Goal: Communication & Community: Ask a question

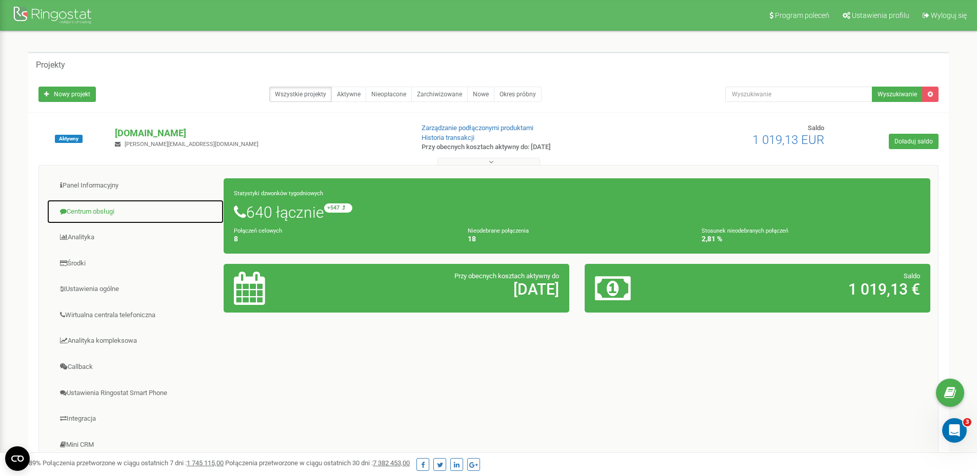
click at [145, 213] on link "Centrum obsługi" at bounding box center [135, 211] width 177 height 25
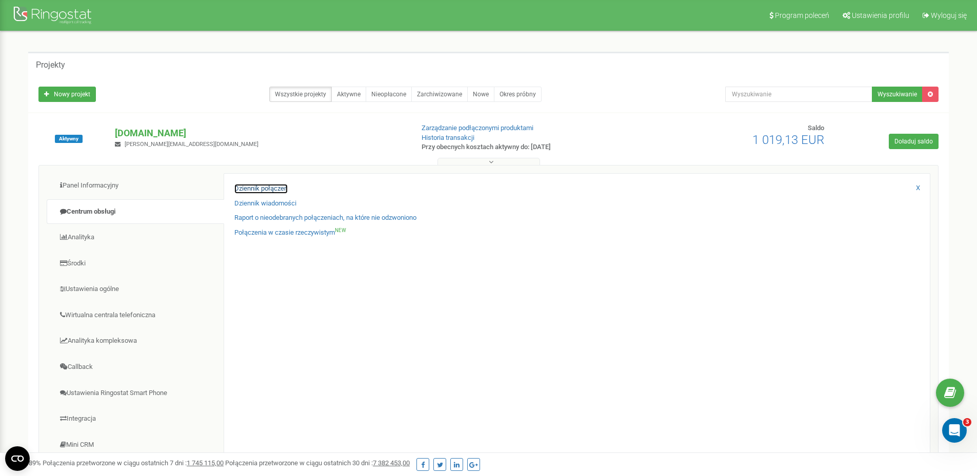
click at [266, 190] on link "Dziennik połączeń" at bounding box center [260, 189] width 53 height 10
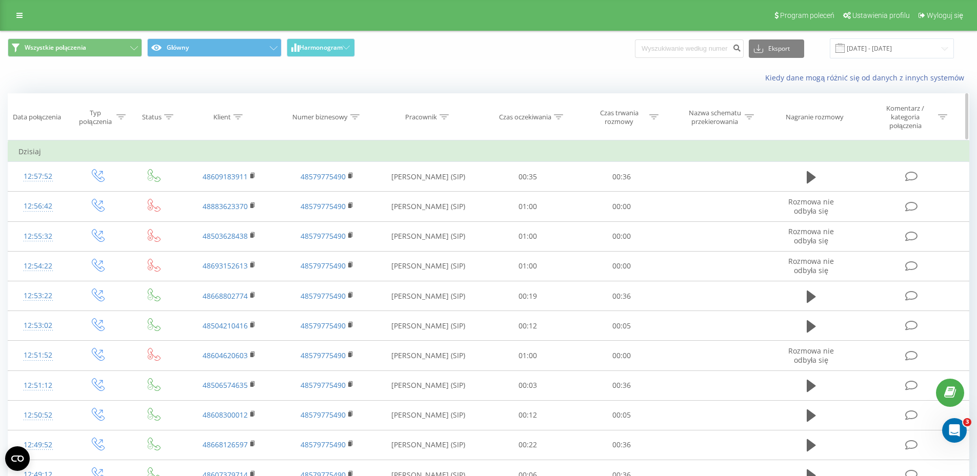
click at [442, 118] on icon at bounding box center [443, 116] width 9 height 5
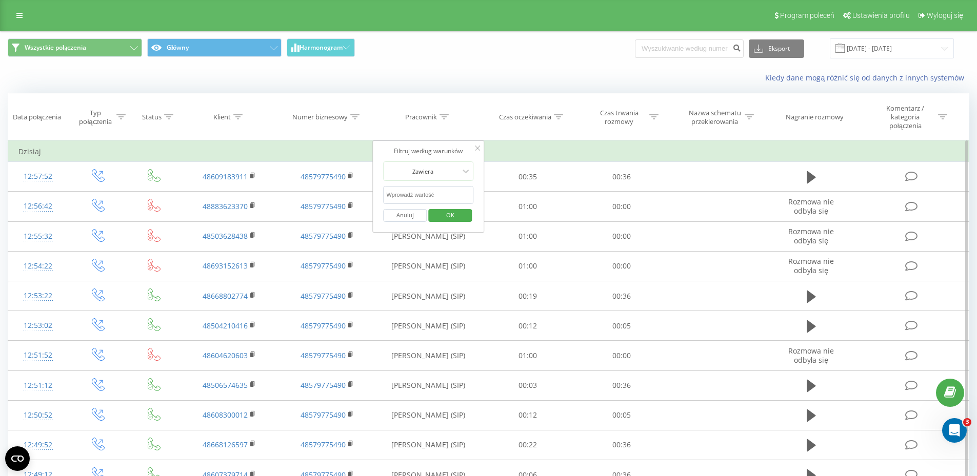
click at [442, 183] on form "Zawiera Anuluj OK" at bounding box center [428, 195] width 90 height 66
click at [440, 174] on div at bounding box center [422, 172] width 73 height 10
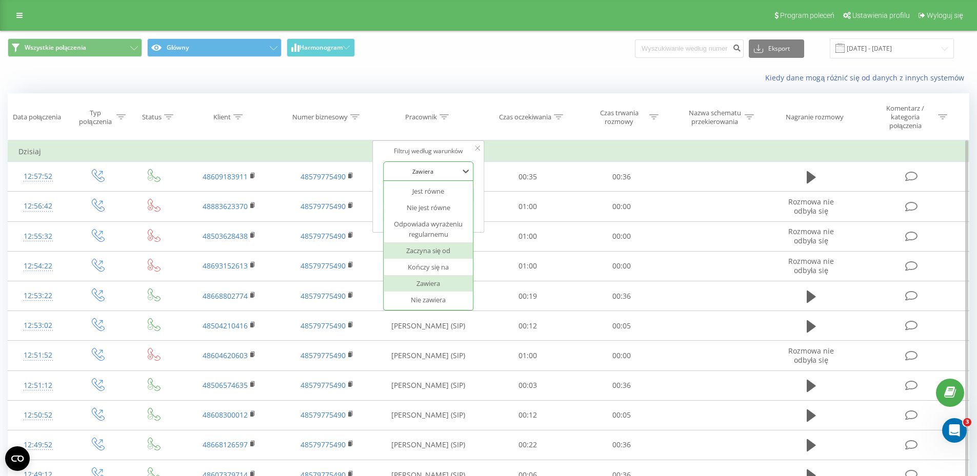
click at [452, 248] on div "Zaczyna się od" at bounding box center [428, 251] width 89 height 16
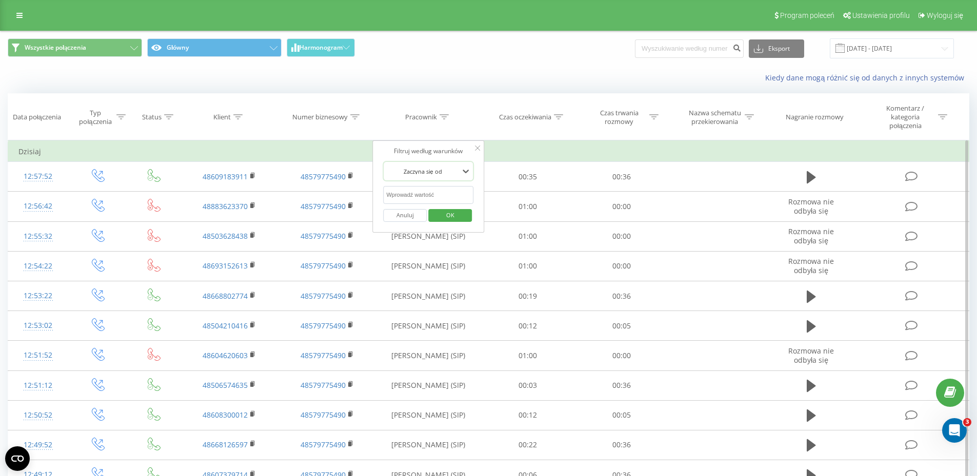
click at [440, 173] on div at bounding box center [422, 172] width 73 height 10
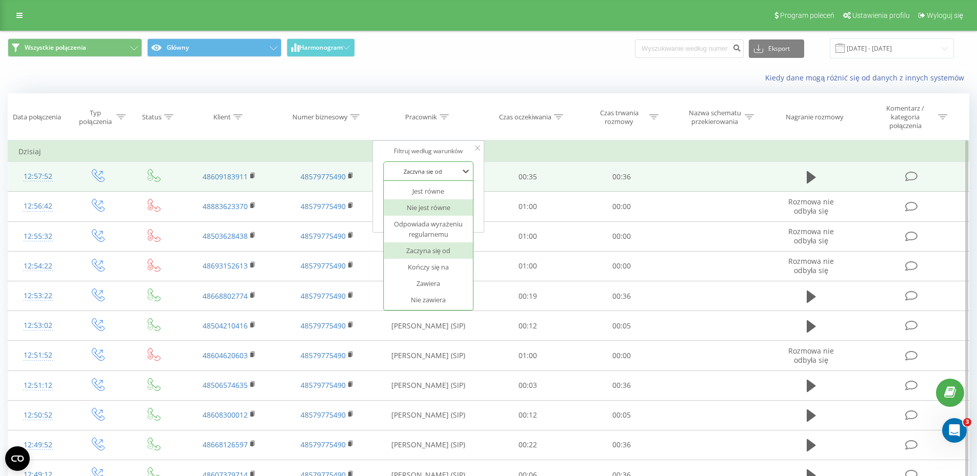
click at [515, 164] on td "00:35" at bounding box center [528, 177] width 94 height 30
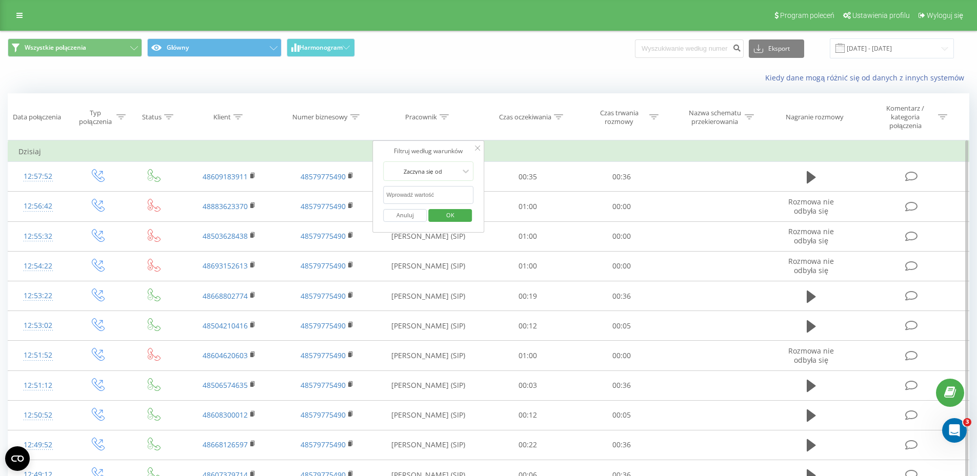
click at [439, 198] on input "text" at bounding box center [428, 195] width 90 height 18
type input "Marc"
click at [461, 213] on span "OK" at bounding box center [450, 215] width 29 height 16
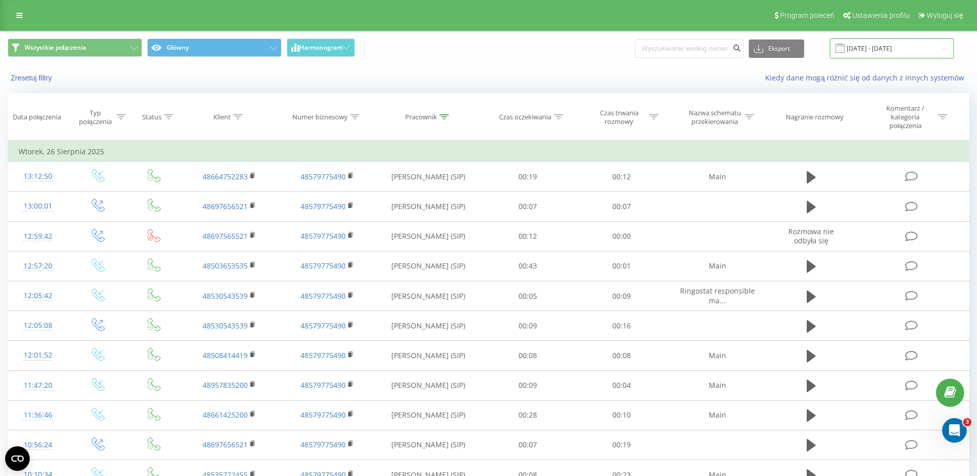
click at [900, 51] on input "22.08.2025 - 22.09.2025" at bounding box center [892, 48] width 124 height 20
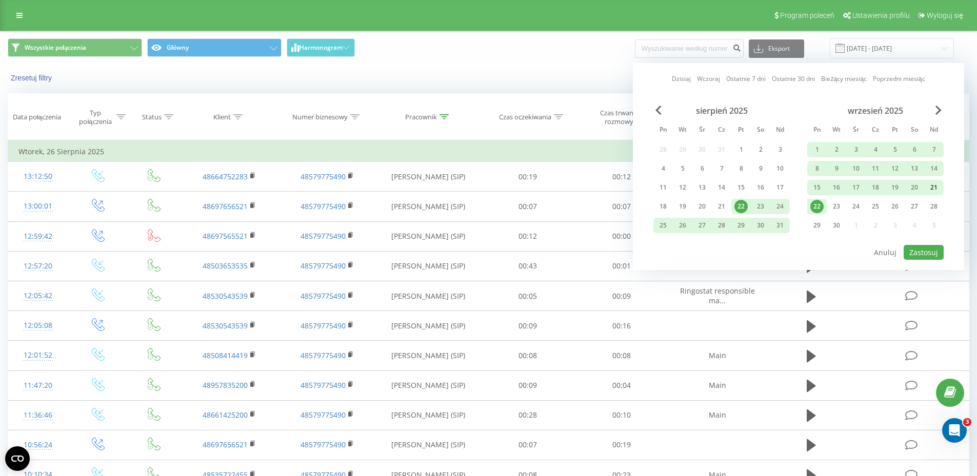
click at [930, 187] on div "21" at bounding box center [933, 187] width 13 height 13
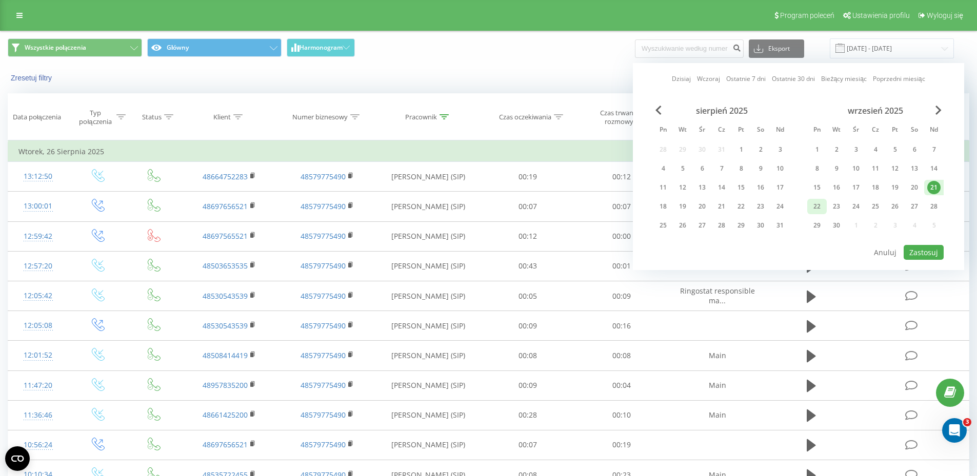
click at [818, 207] on div "22" at bounding box center [816, 206] width 13 height 13
click at [921, 253] on button "Zastosuj" at bounding box center [923, 252] width 40 height 15
type input "21.09.2025 - 22.09.2025"
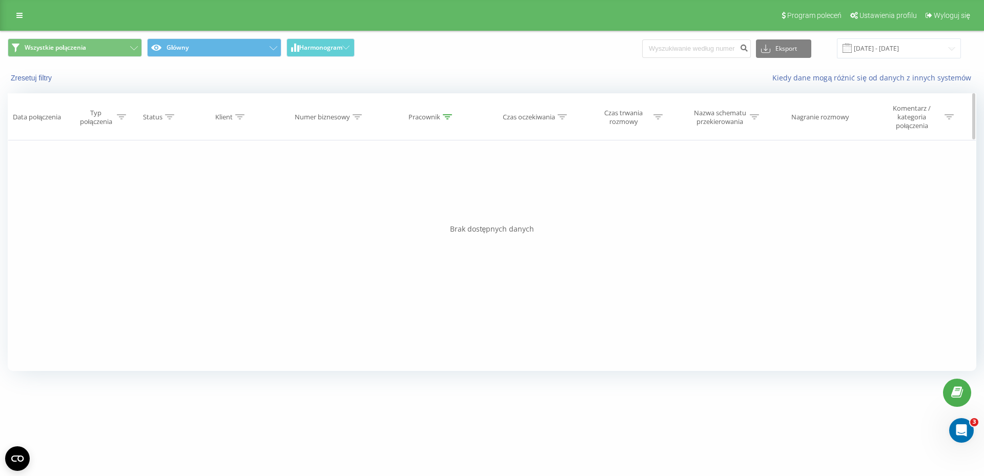
click at [446, 111] on th "Pracownik" at bounding box center [432, 117] width 106 height 47
click at [447, 117] on icon at bounding box center [447, 116] width 9 height 5
click at [437, 192] on input "Marc" at bounding box center [432, 195] width 90 height 18
click at [439, 161] on div "Filtruj według warunków Zaczyna się od Marc Anuluj OK" at bounding box center [432, 186] width 112 height 92
click at [442, 167] on div at bounding box center [426, 172] width 73 height 10
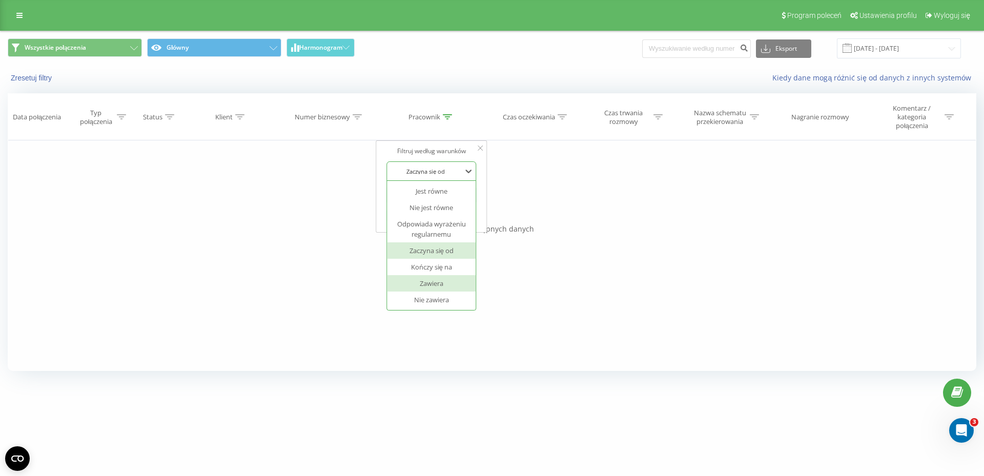
click at [445, 282] on div "Zawiera" at bounding box center [431, 283] width 89 height 16
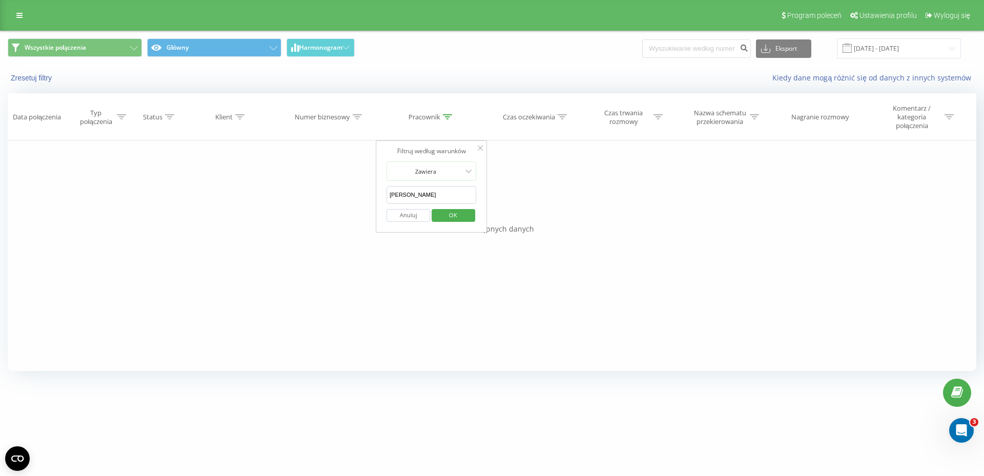
drag, startPoint x: 430, startPoint y: 193, endPoint x: 256, endPoint y: 161, distance: 176.8
click at [337, 186] on div "Filtruj według warunków Jest równe Wprowadź wartość Anuluj OK Filtruj według wa…" at bounding box center [492, 255] width 969 height 231
type input "100"
click at [447, 221] on span "OK" at bounding box center [453, 215] width 29 height 16
click at [905, 49] on input "21.09.2025 - 22.09.2025" at bounding box center [899, 48] width 124 height 20
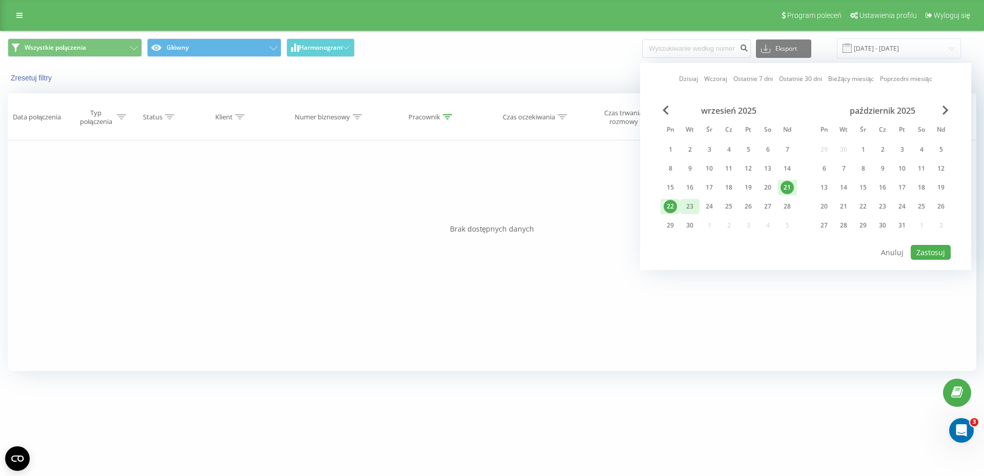
click at [691, 202] on div "23" at bounding box center [689, 206] width 13 height 13
click at [786, 186] on div "21" at bounding box center [787, 187] width 13 height 13
click at [928, 254] on button "Zastosuj" at bounding box center [931, 252] width 40 height 15
type input "[DATE] - [DATE]"
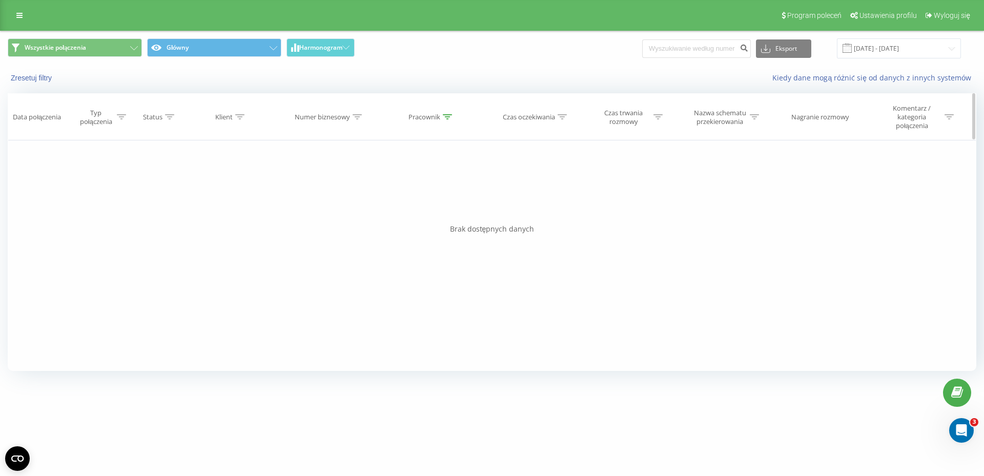
click at [443, 117] on icon at bounding box center [447, 116] width 9 height 5
click at [440, 176] on div "Zawiera" at bounding box center [426, 171] width 75 height 15
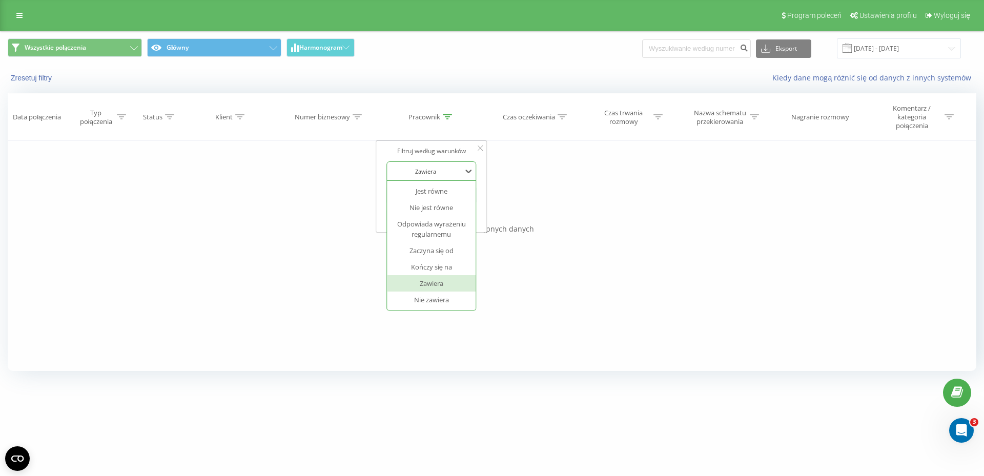
click at [440, 176] on div "Zawiera" at bounding box center [426, 171] width 75 height 15
click at [431, 208] on div "Anuluj OK" at bounding box center [432, 215] width 90 height 23
click at [427, 202] on input "100" at bounding box center [432, 195] width 90 height 18
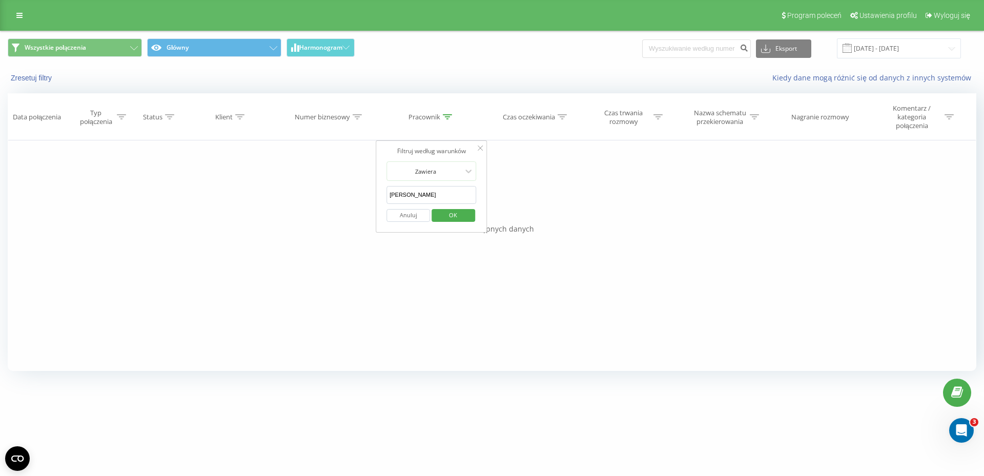
type input "Emilia"
click button "OK" at bounding box center [454, 215] width 44 height 13
drag, startPoint x: 457, startPoint y: 115, endPoint x: 452, endPoint y: 114, distance: 5.4
click at [455, 115] on div "Pracownik" at bounding box center [432, 117] width 106 height 9
click at [450, 114] on div at bounding box center [447, 117] width 9 height 9
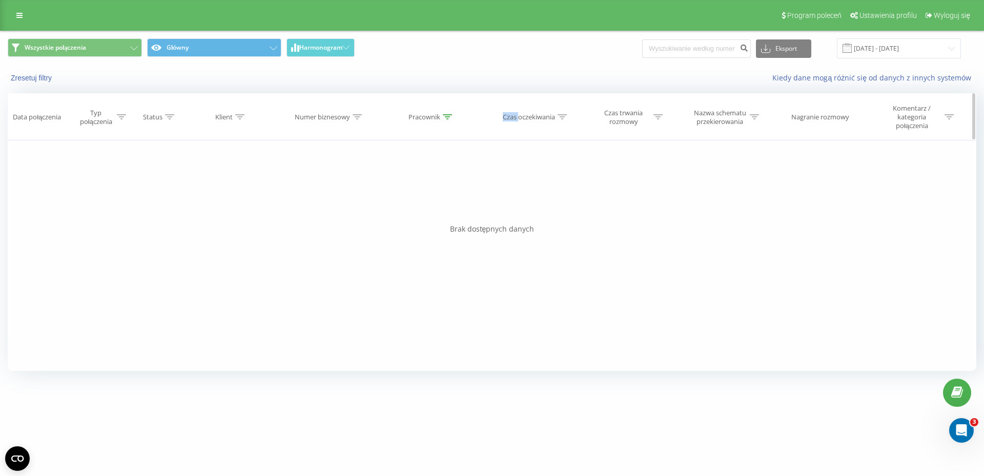
click at [450, 114] on div at bounding box center [447, 117] width 9 height 9
drag, startPoint x: 421, startPoint y: 197, endPoint x: 351, endPoint y: 195, distance: 69.8
click at [384, 197] on div "Filtruj według warunków Zawiera Emilia Anuluj OK" at bounding box center [432, 186] width 112 height 92
click button "OK" at bounding box center [454, 215] width 44 height 13
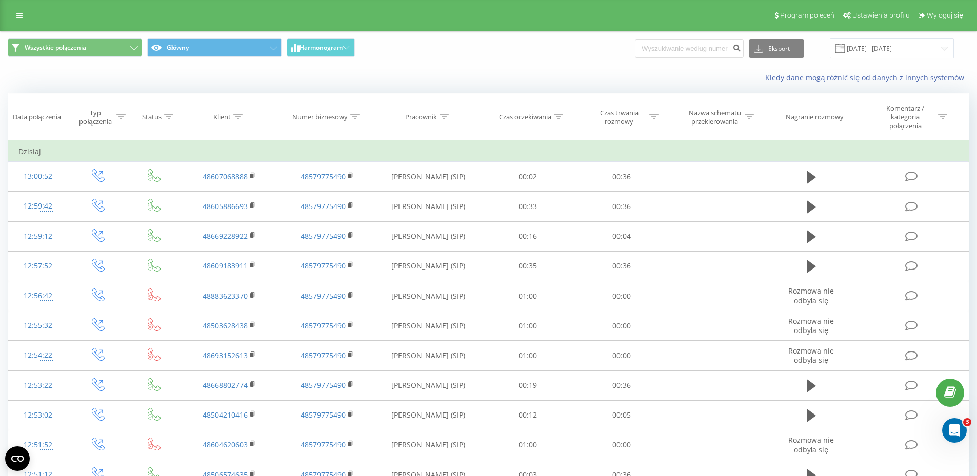
click at [419, 63] on div "Wszystkie połączenia Główny Harmonogram Eksport .csv .xls .xlsx 21.09.2025 - 23…" at bounding box center [489, 48] width 976 height 34
click at [158, 122] on th "Status" at bounding box center [154, 117] width 52 height 47
click at [167, 115] on icon at bounding box center [168, 116] width 9 height 5
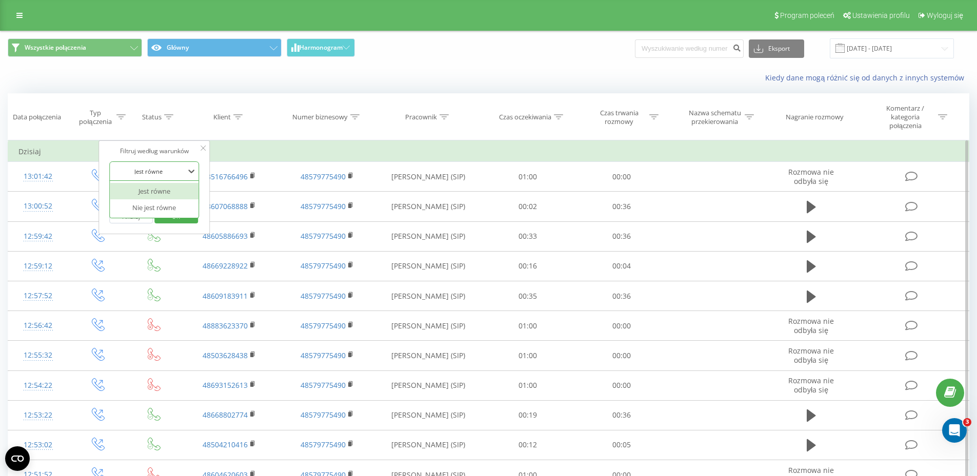
click at [178, 169] on div "Jest równe" at bounding box center [148, 171] width 75 height 15
click at [178, 169] on div at bounding box center [148, 172] width 73 height 10
click at [170, 197] on div "Wprowadź wartość" at bounding box center [148, 196] width 73 height 8
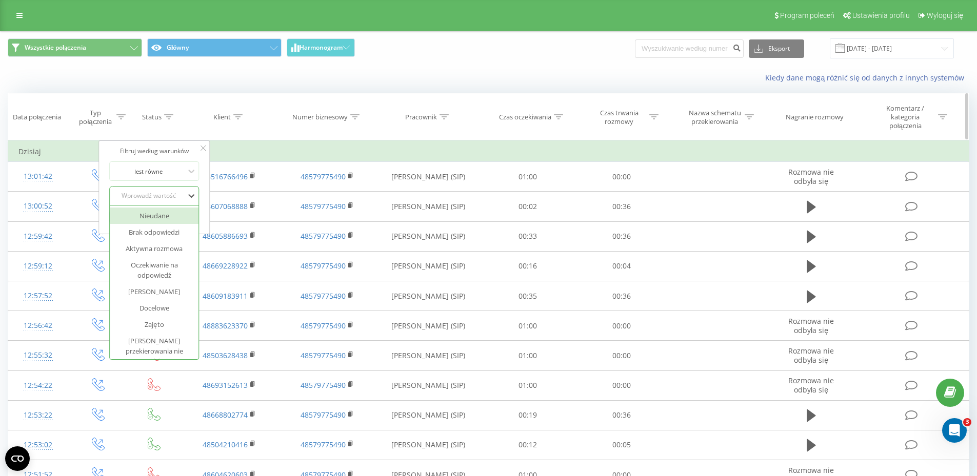
click at [581, 128] on th "Czas trwania rozmowy" at bounding box center [622, 117] width 94 height 47
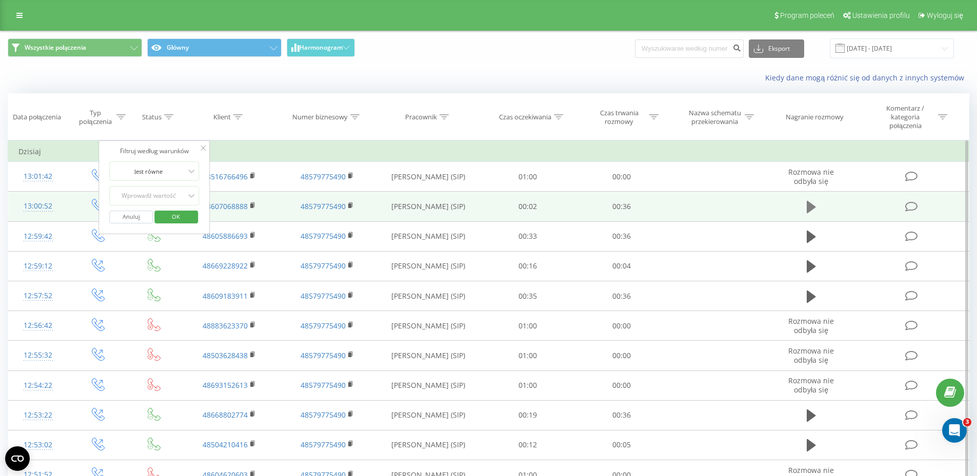
click at [811, 205] on icon at bounding box center [811, 207] width 9 height 12
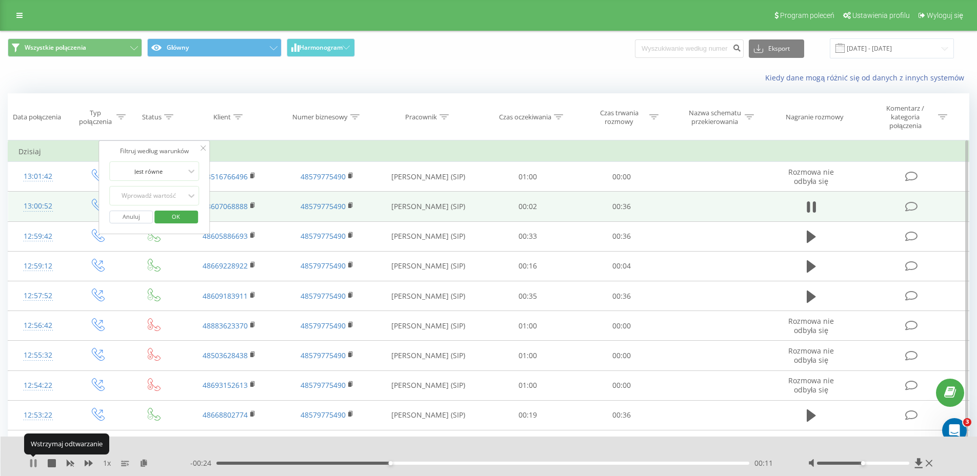
click at [35, 466] on icon at bounding box center [35, 463] width 2 height 8
click at [931, 462] on icon at bounding box center [928, 463] width 7 height 8
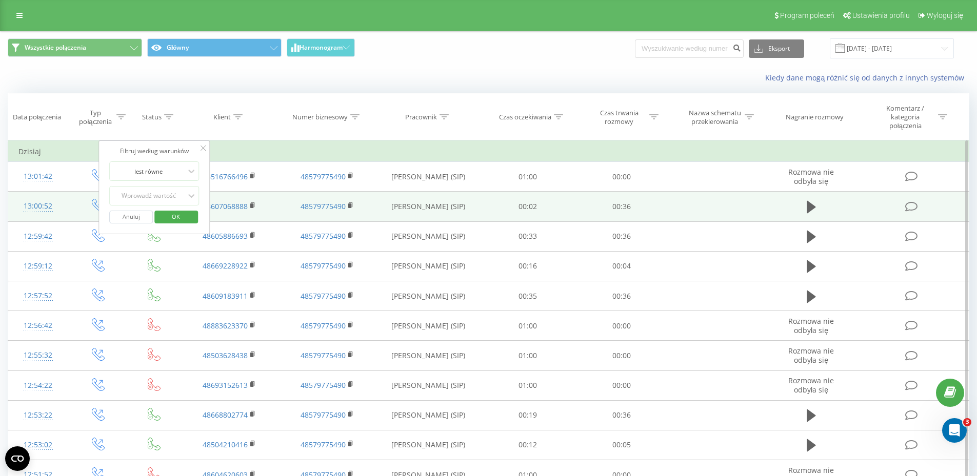
click at [201, 151] on icon at bounding box center [203, 148] width 5 height 5
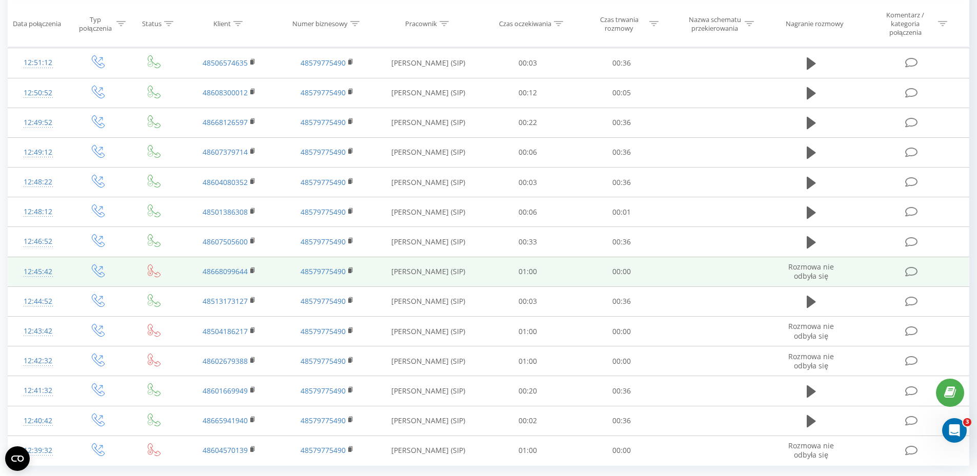
scroll to position [470, 0]
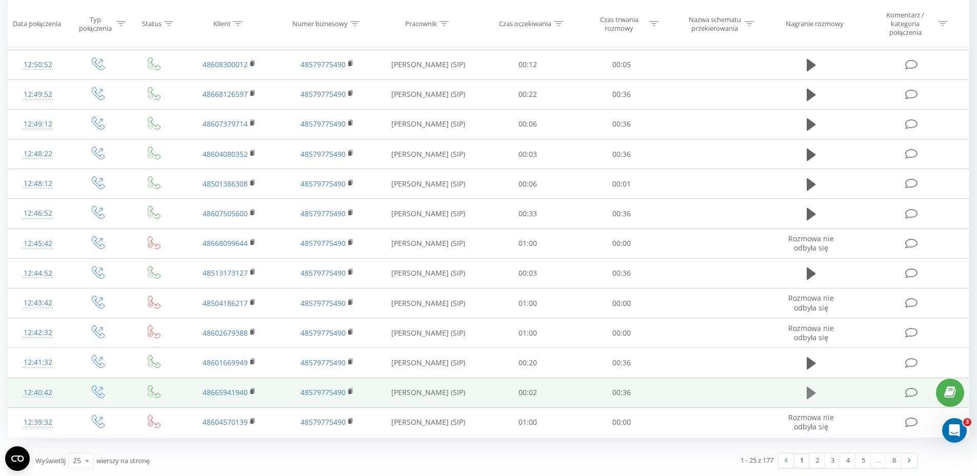
click at [813, 394] on icon at bounding box center [811, 393] width 9 height 12
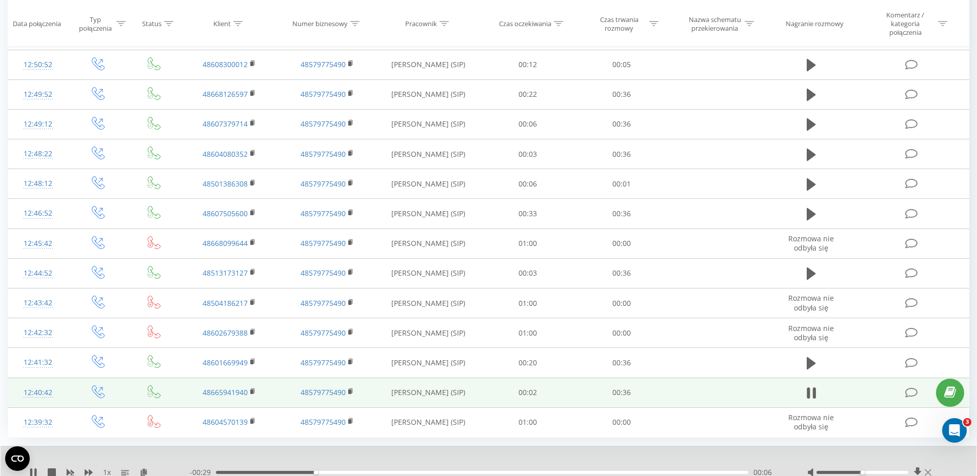
click at [931, 473] on icon at bounding box center [927, 473] width 7 height 8
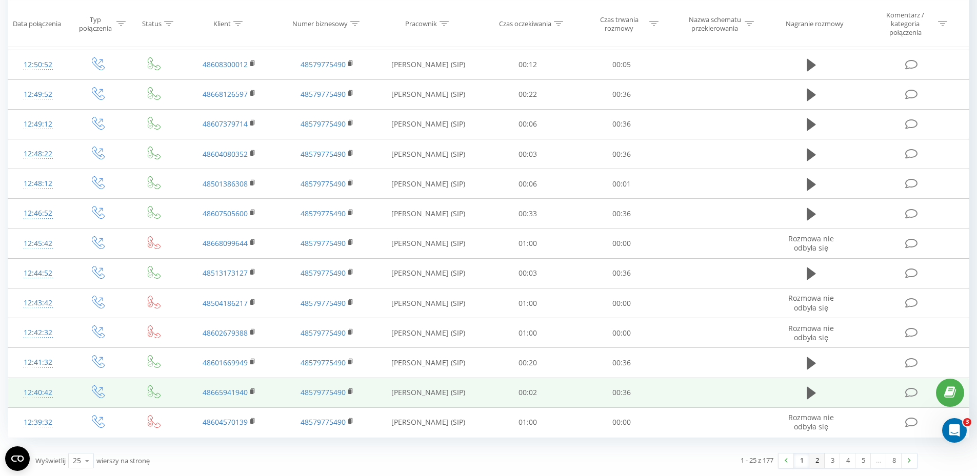
click at [815, 461] on link "2" at bounding box center [816, 461] width 15 height 14
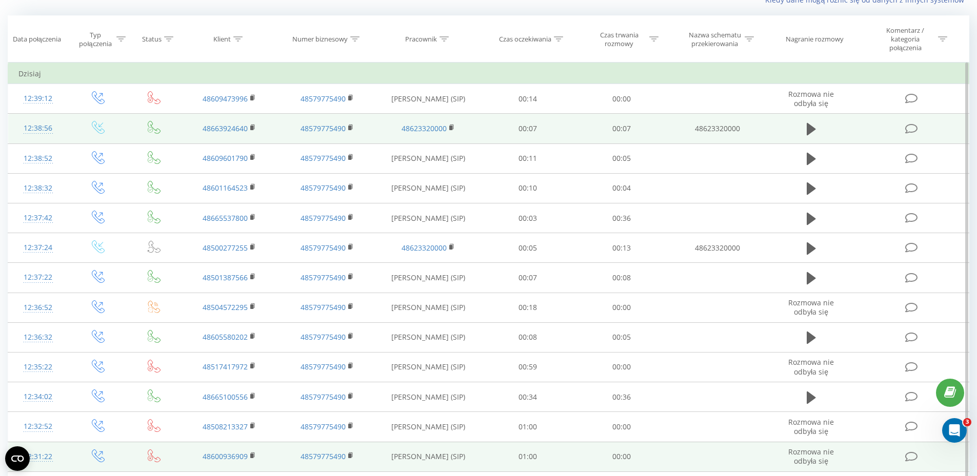
scroll to position [68, 0]
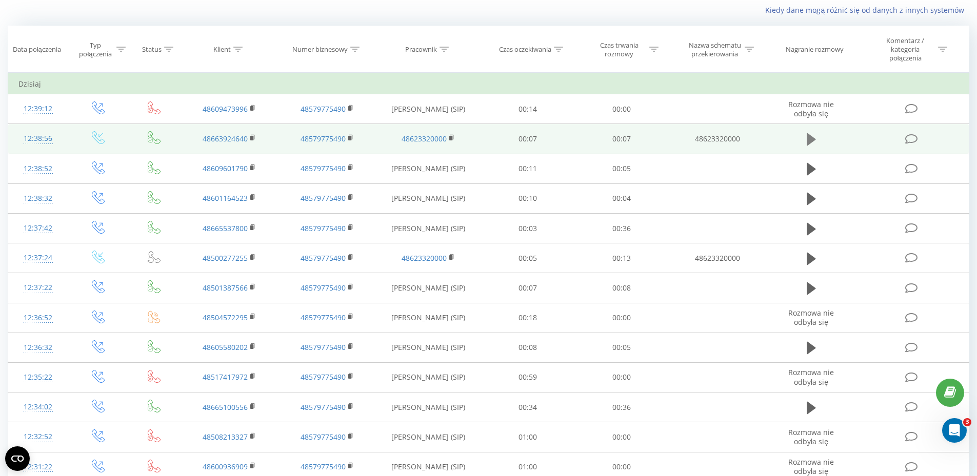
click at [810, 136] on icon at bounding box center [811, 139] width 9 height 12
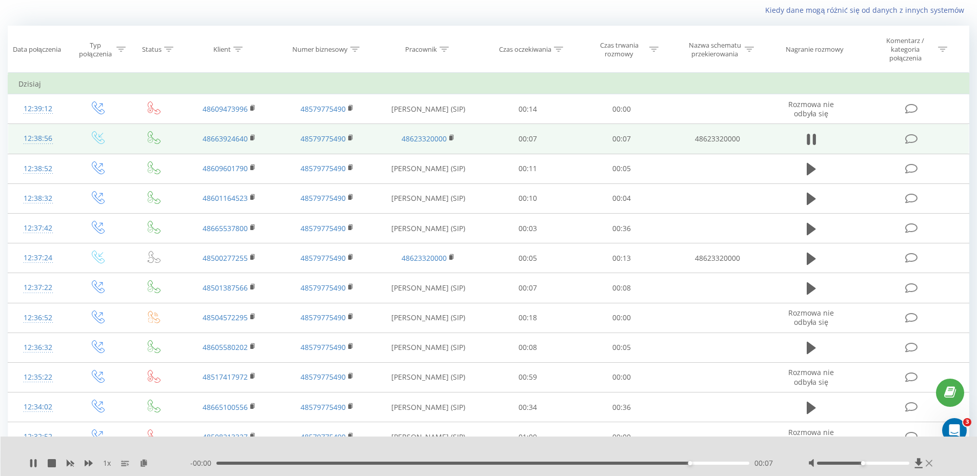
click at [929, 468] on button at bounding box center [928, 463] width 7 height 8
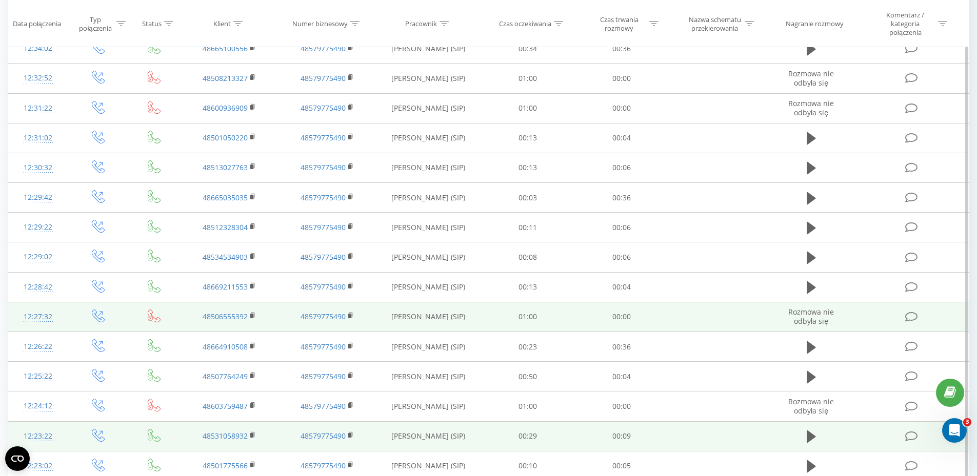
scroll to position [470, 0]
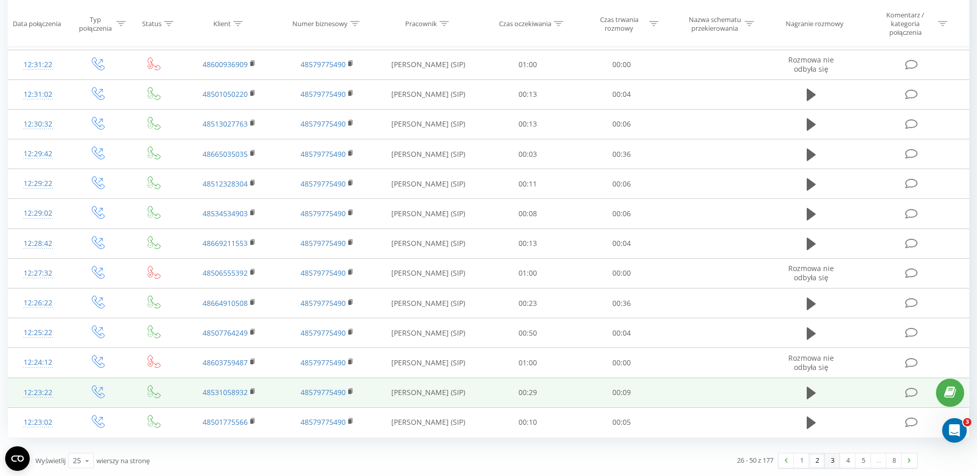
click at [836, 462] on link "3" at bounding box center [831, 461] width 15 height 14
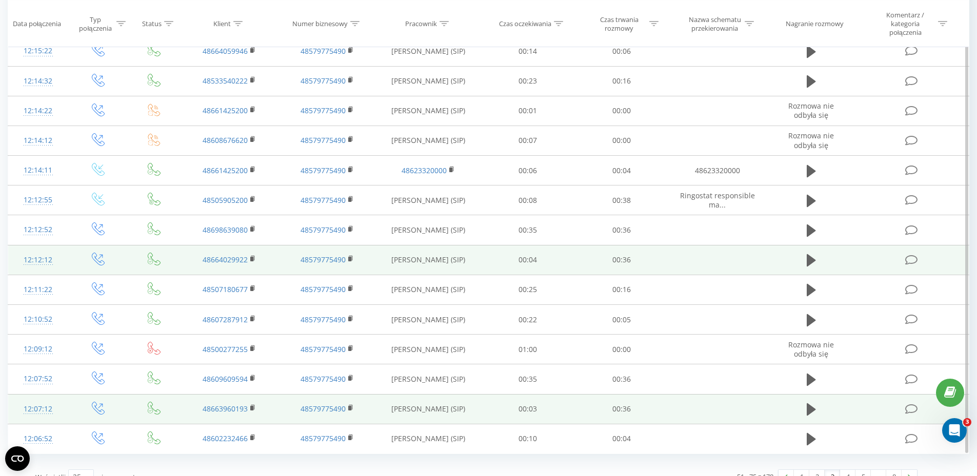
scroll to position [470, 0]
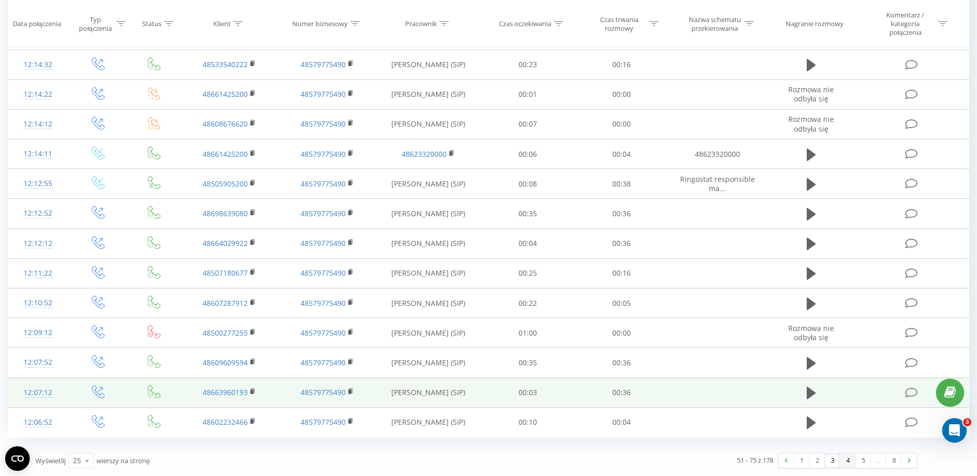
click at [843, 460] on link "4" at bounding box center [847, 461] width 15 height 14
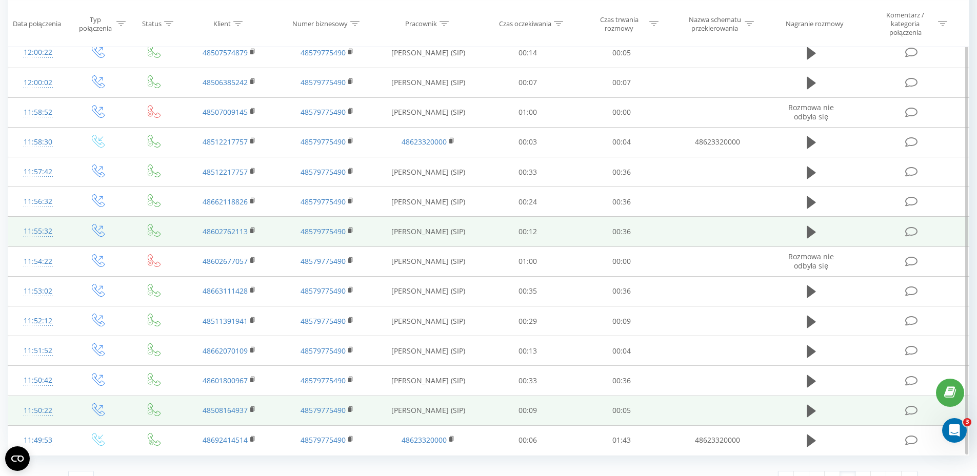
scroll to position [470, 0]
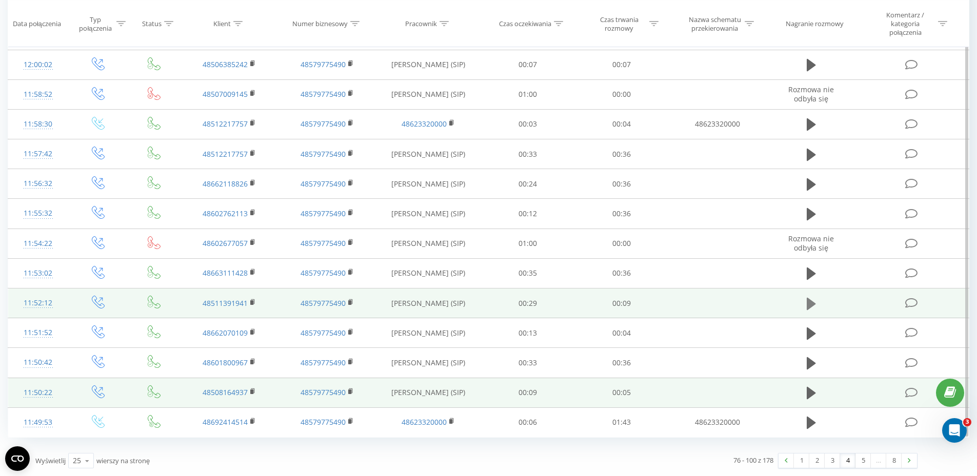
click at [811, 303] on icon at bounding box center [811, 303] width 9 height 12
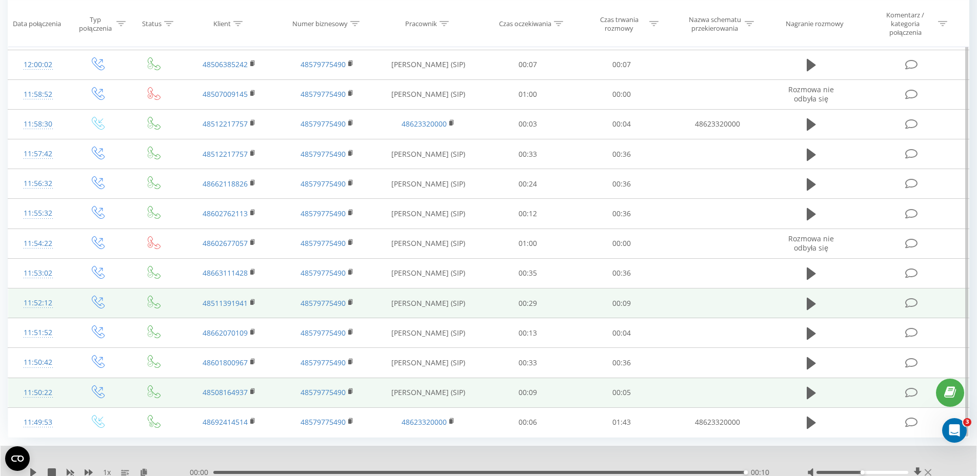
click at [928, 469] on icon at bounding box center [927, 473] width 7 height 8
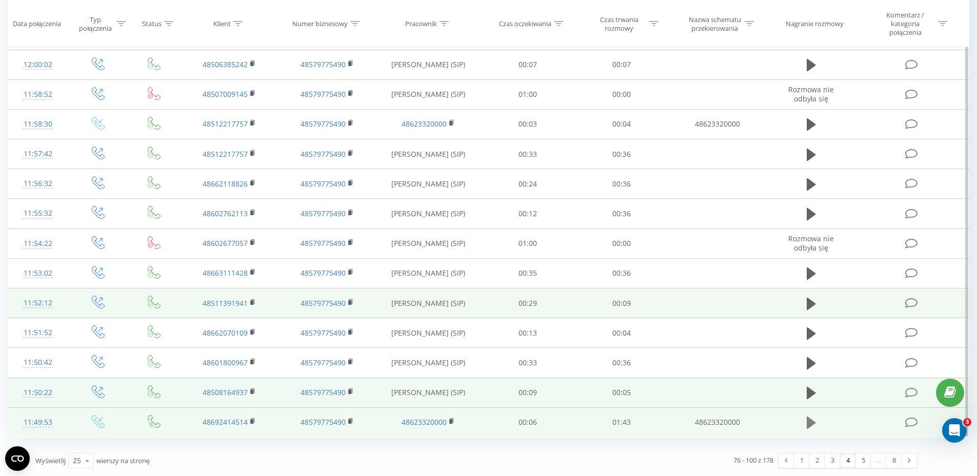
click at [815, 427] on icon at bounding box center [811, 423] width 9 height 14
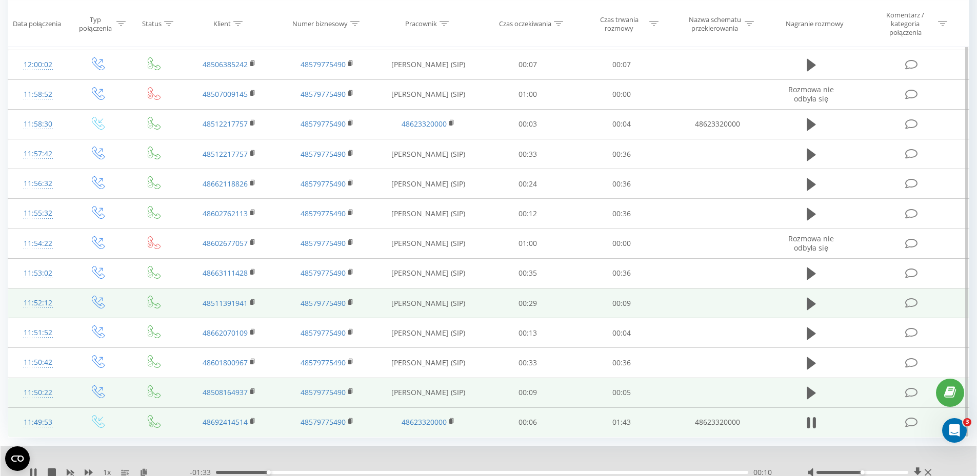
drag, startPoint x: 866, startPoint y: 470, endPoint x: 880, endPoint y: 473, distance: 14.2
click at [880, 473] on div at bounding box center [870, 473] width 127 height 10
drag, startPoint x: 865, startPoint y: 474, endPoint x: 906, endPoint y: 476, distance: 41.6
click at [259, 469] on div "- 01:31 00:12 00:12" at bounding box center [486, 473] width 592 height 10
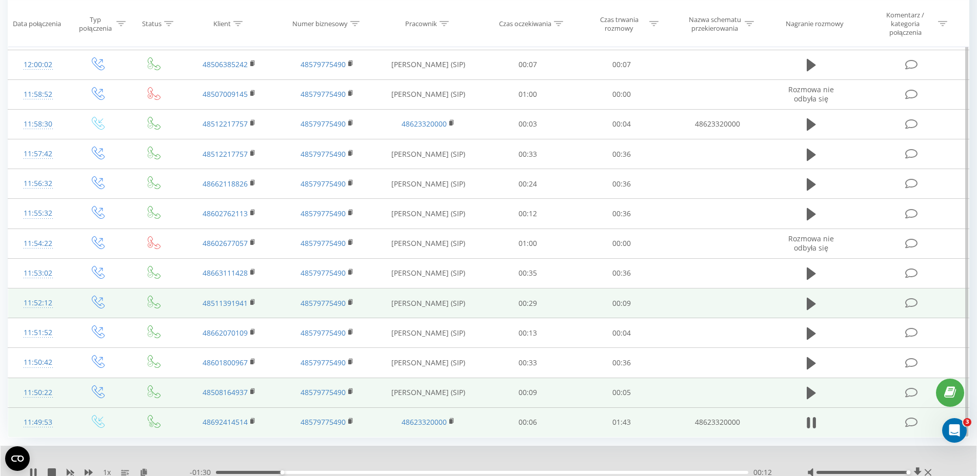
drag, startPoint x: 253, startPoint y: 470, endPoint x: 247, endPoint y: 470, distance: 6.2
click at [247, 470] on div "- 01:30 00:12 00:12" at bounding box center [486, 473] width 592 height 10
click at [243, 472] on div "00:05" at bounding box center [482, 472] width 532 height 3
click at [235, 469] on div "- 01:31 00:11 00:11" at bounding box center [486, 473] width 592 height 10
click at [235, 473] on div "00:12" at bounding box center [482, 472] width 532 height 3
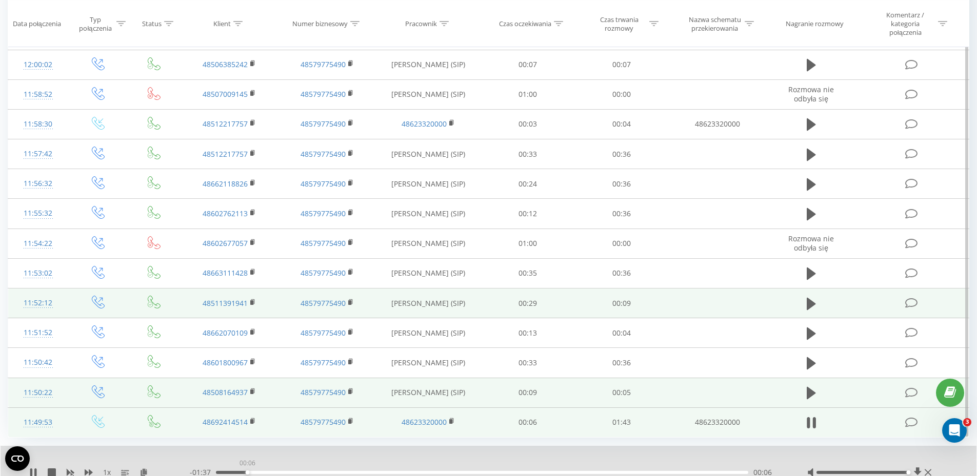
drag, startPoint x: 257, startPoint y: 472, endPoint x: 246, endPoint y: 472, distance: 10.8
click at [246, 472] on div "00:06" at bounding box center [482, 472] width 532 height 3
click at [811, 422] on icon at bounding box center [811, 423] width 9 height 14
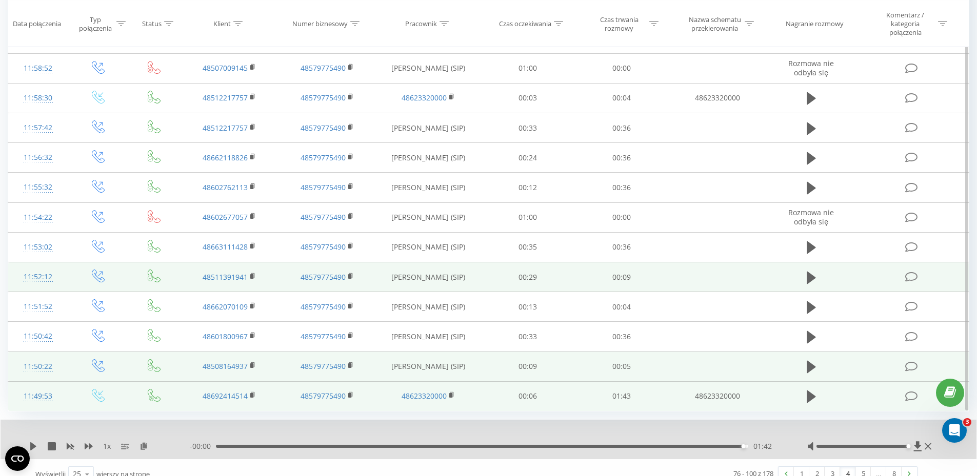
scroll to position [510, 0]
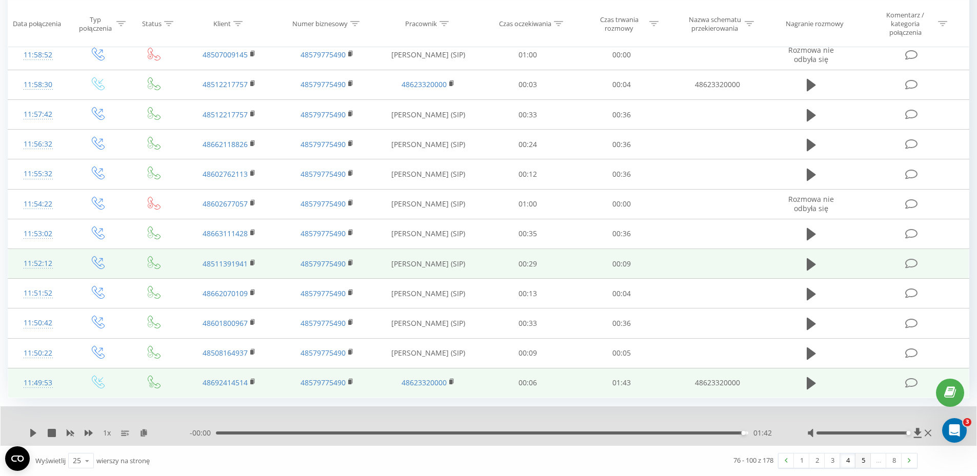
click at [865, 463] on link "5" at bounding box center [862, 461] width 15 height 14
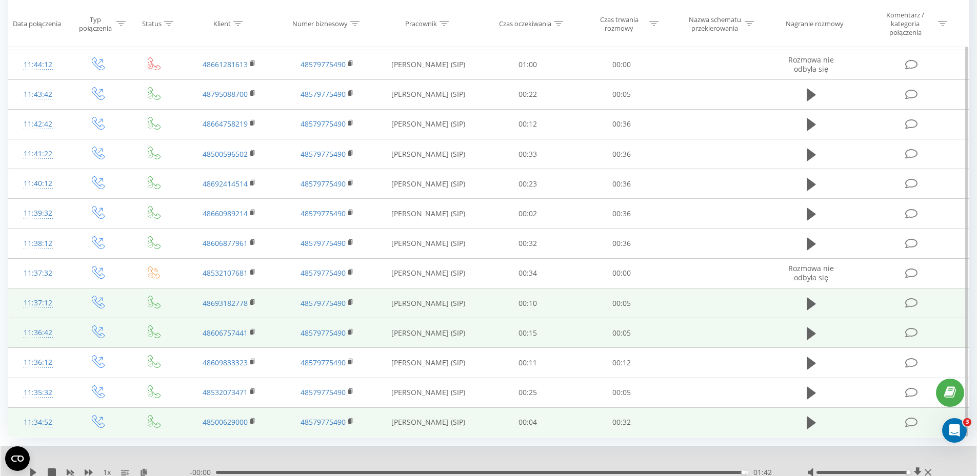
scroll to position [510, 0]
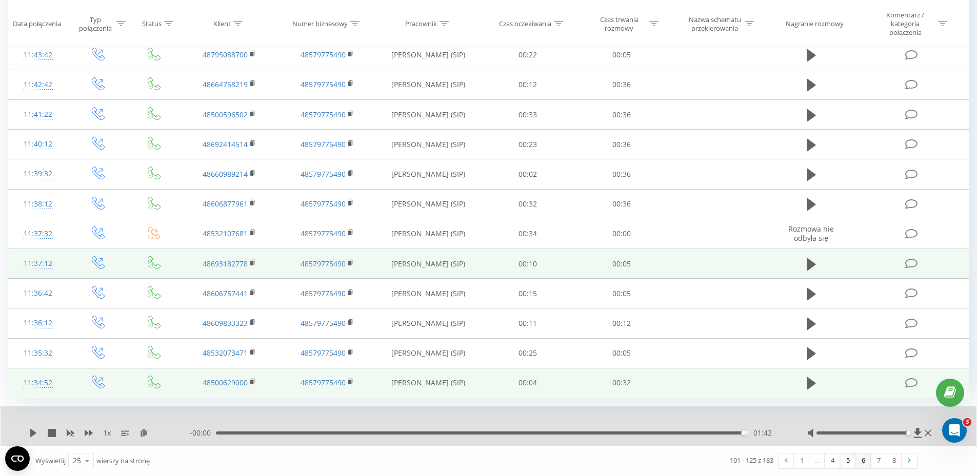
click at [863, 463] on link "6" at bounding box center [862, 461] width 15 height 14
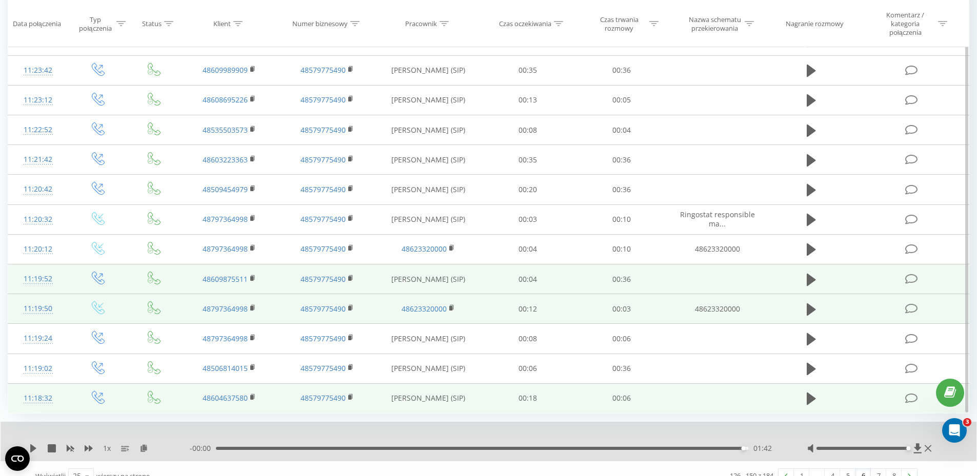
scroll to position [510, 0]
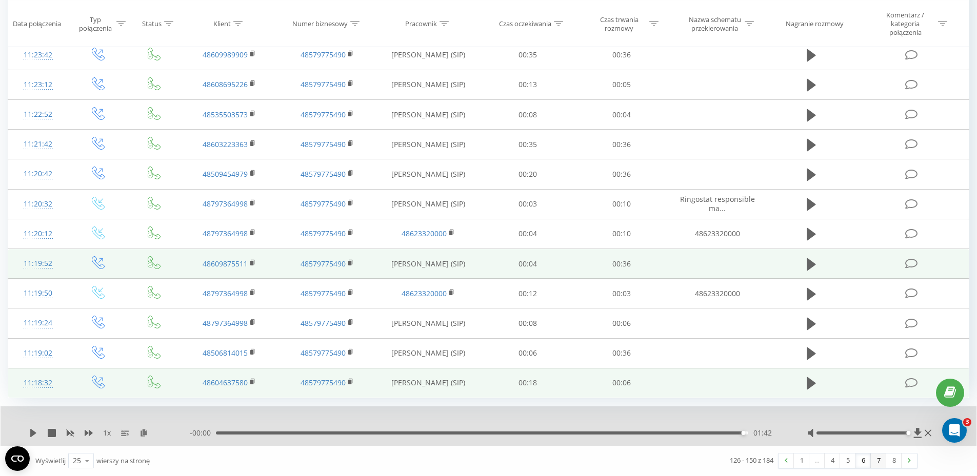
click at [875, 461] on link "7" at bounding box center [878, 461] width 15 height 14
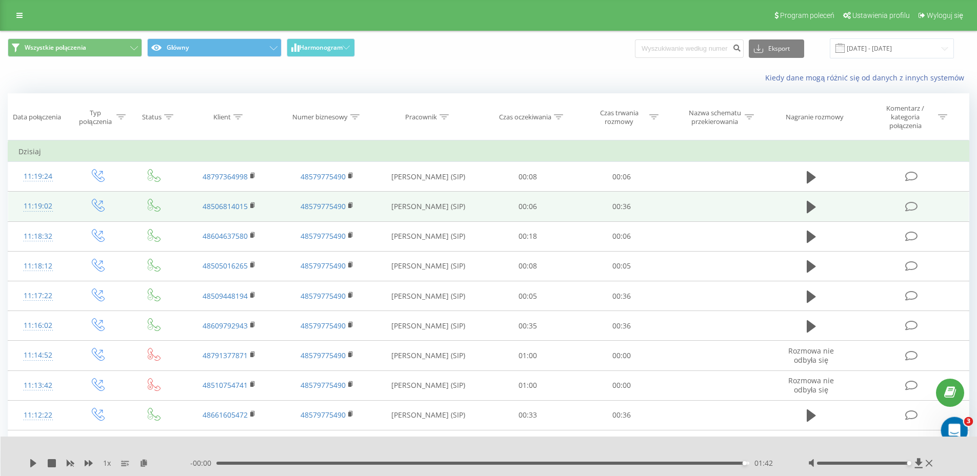
click at [946, 422] on div "Otwórz komunikator Intercom" at bounding box center [953, 429] width 34 height 34
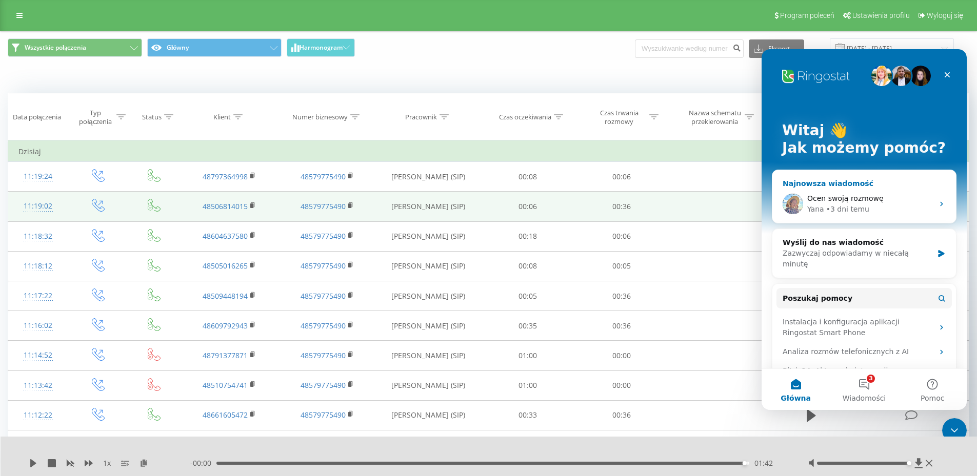
click at [839, 198] on span "Ocen swoją rozmowę" at bounding box center [845, 198] width 76 height 8
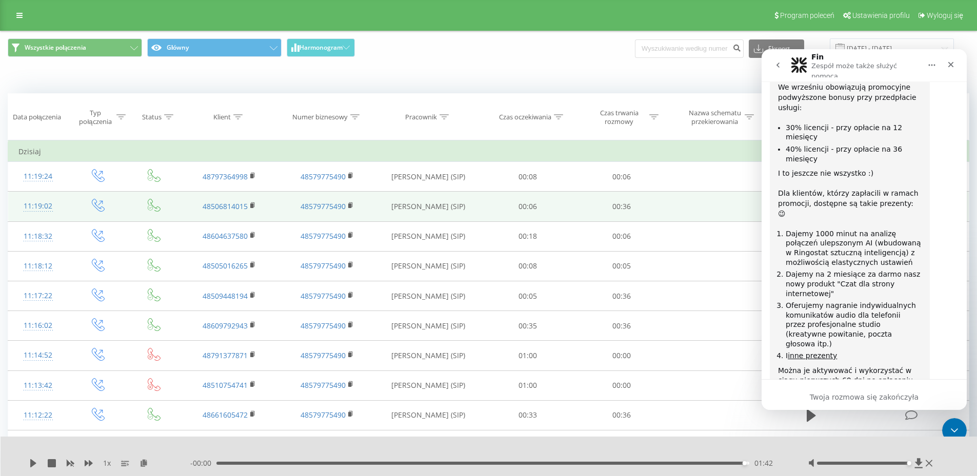
scroll to position [2046, 0]
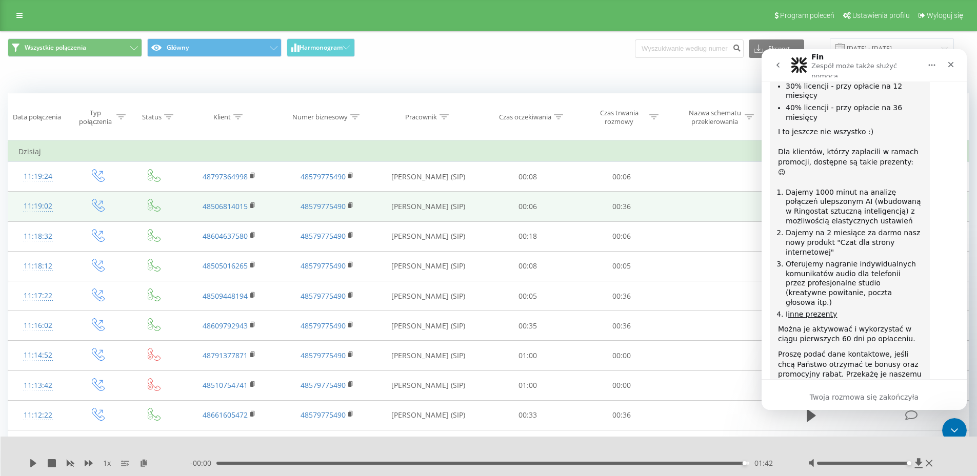
click at [777, 65] on icon "go back" at bounding box center [778, 65] width 8 height 8
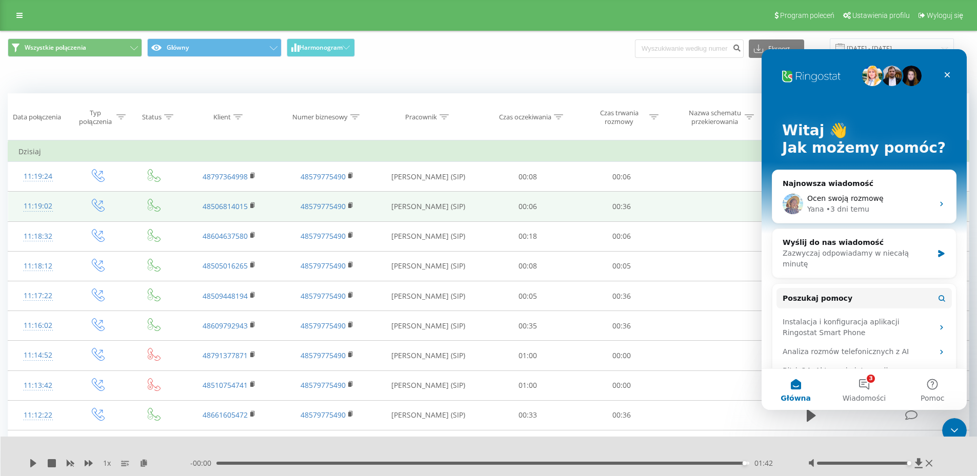
scroll to position [0, 0]
click at [859, 390] on button "3 Wiadomości" at bounding box center [864, 389] width 68 height 41
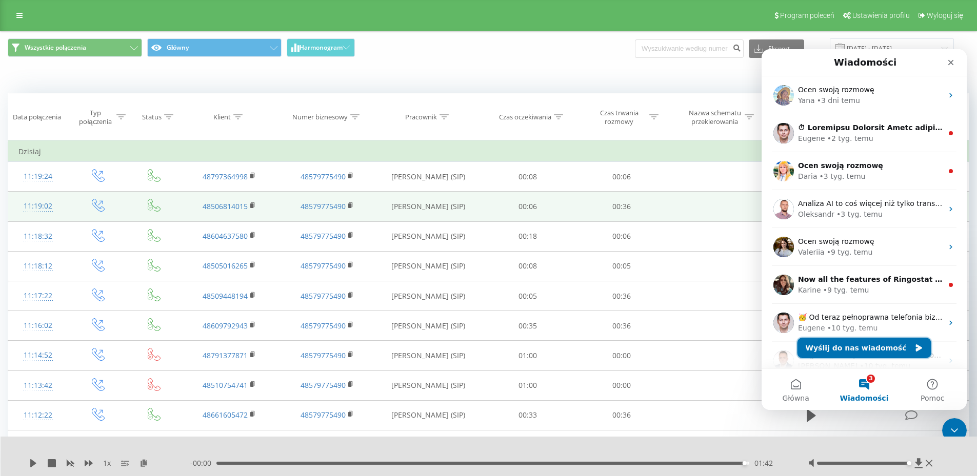
click at [841, 351] on button "Wyślij do nas wiadomość" at bounding box center [864, 348] width 134 height 21
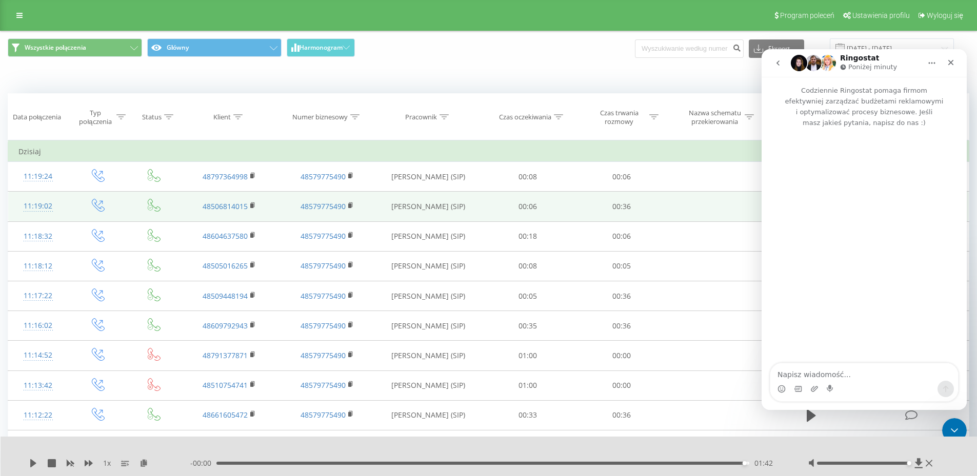
click at [852, 371] on textarea "Napisz wiadomość..." at bounding box center [864, 372] width 188 height 17
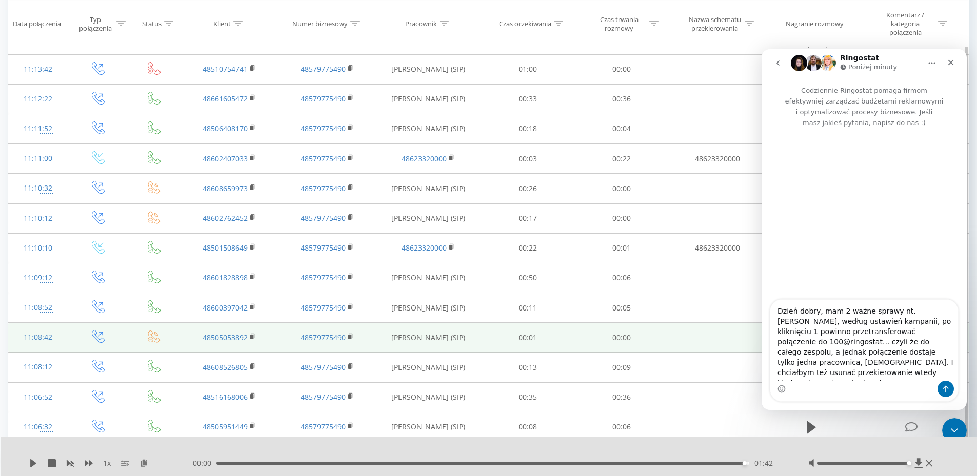
scroll to position [7, 0]
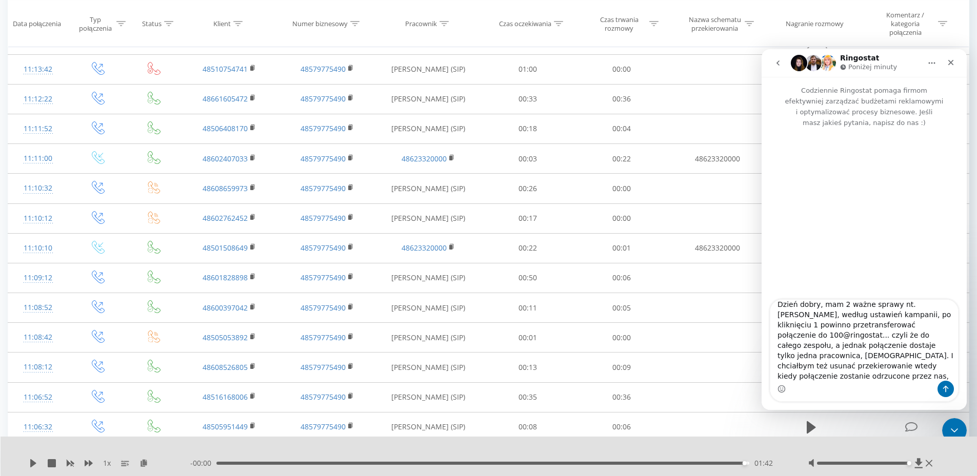
click at [891, 359] on textarea "Dzień dobry, mam 2 ważne sprawy nt. [PERSON_NAME], według ustawień kampanii, po…" at bounding box center [864, 340] width 188 height 81
click at [895, 358] on textarea "Dzień dobry, mam 2 ważne sprawy nt. [PERSON_NAME], według ustawień kampanii, po…" at bounding box center [864, 340] width 188 height 81
click at [794, 376] on textarea "Dzień dobry, mam 2 ważne sprawy nt. [PERSON_NAME], według ustawień kampanii, po…" at bounding box center [864, 340] width 188 height 81
click at [894, 379] on textarea "Dzień dobry, mam 2 ważne sprawy nt. [PERSON_NAME], według ustawień kampanii, po…" at bounding box center [864, 340] width 188 height 81
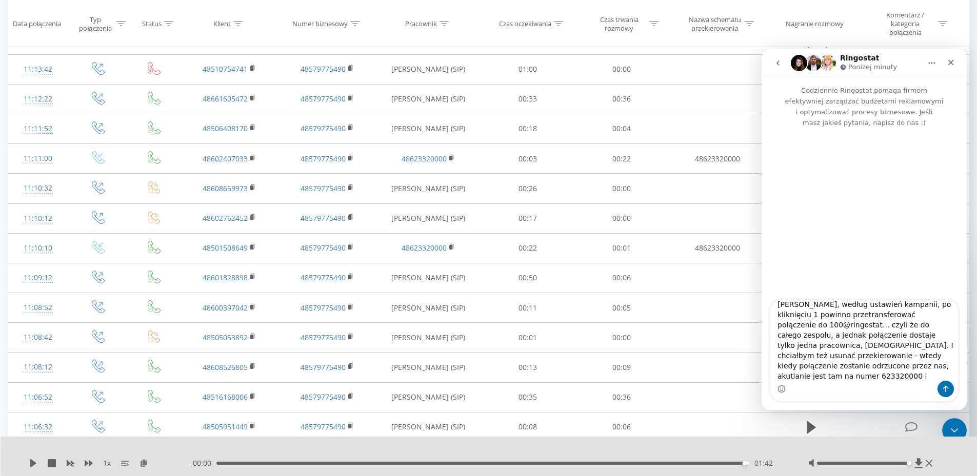
type textarea "Dzień dobry, mam 2 ważne sprawy nt. [PERSON_NAME], według ustawień kampanii, po…"
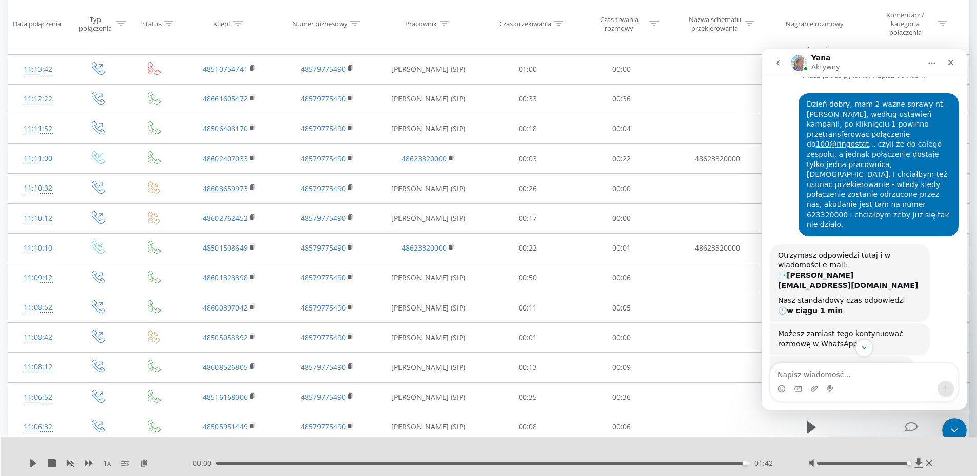
scroll to position [134, 0]
